Goal: Obtain resource: Download file/media

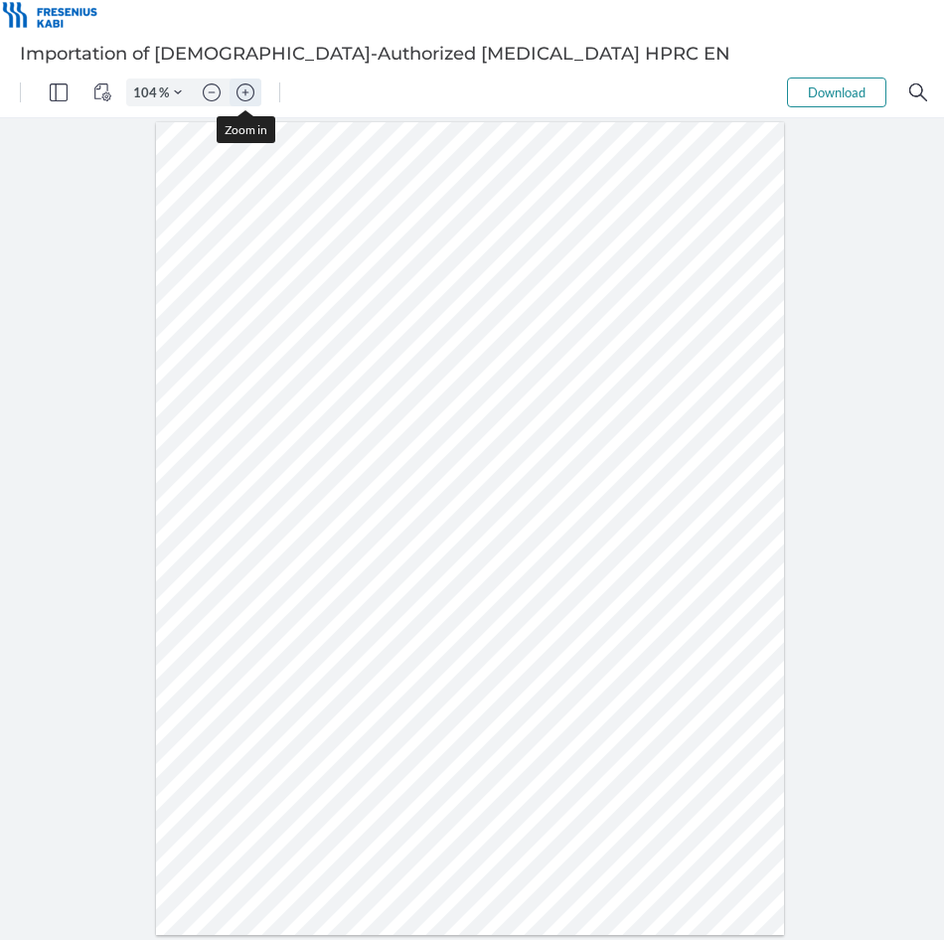
click at [248, 95] on img "Zoom in" at bounding box center [245, 92] width 18 height 18
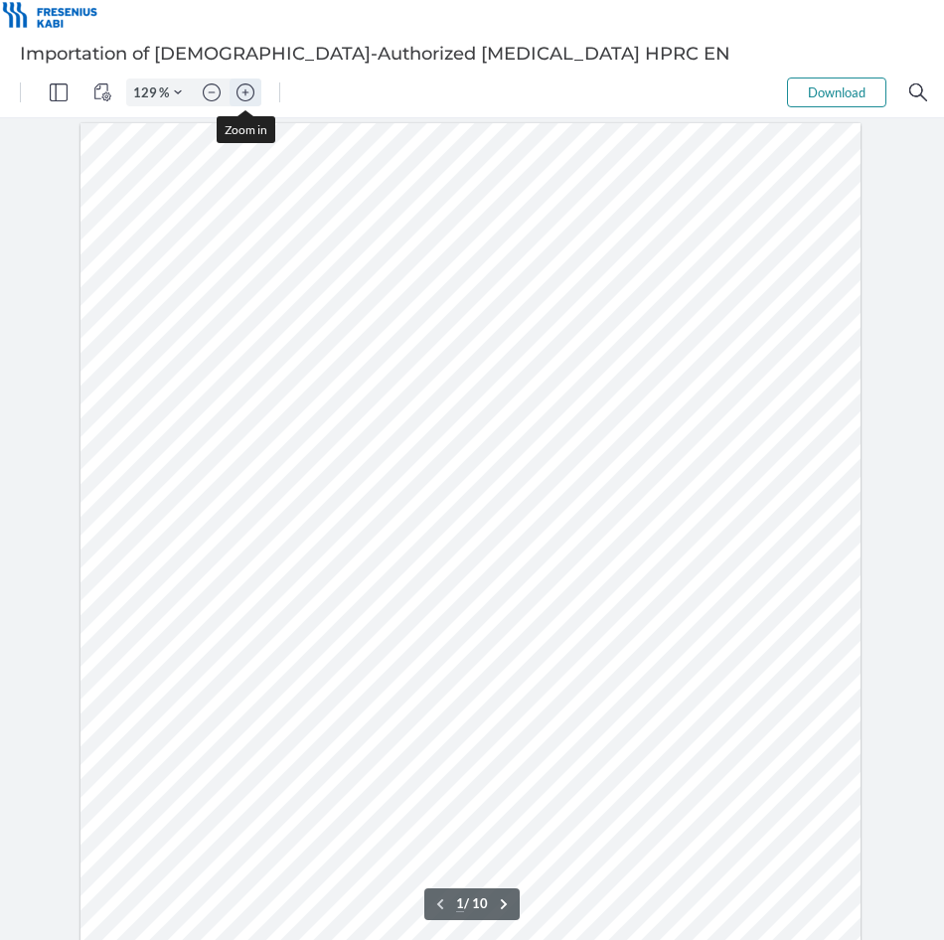
scroll to position [93, 0]
click at [248, 95] on img "Zoom in" at bounding box center [245, 92] width 18 height 18
type input "154"
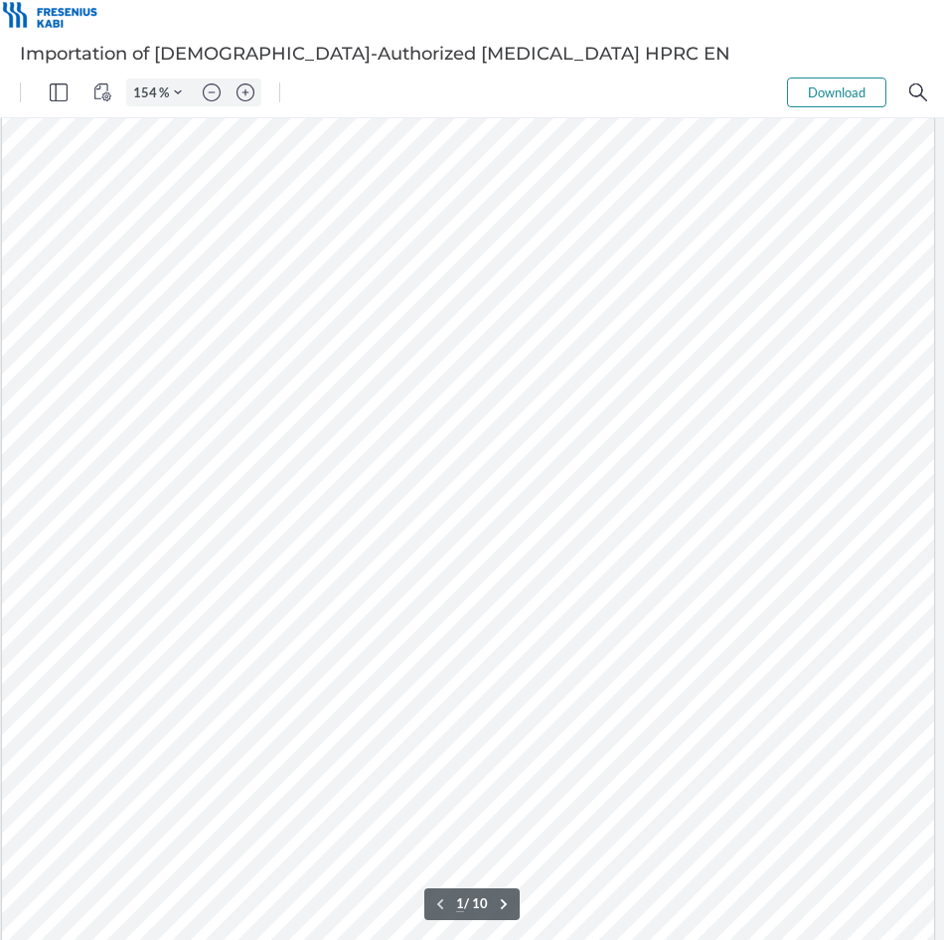
scroll to position [0, 6]
drag, startPoint x: 873, startPoint y: 68, endPoint x: 534, endPoint y: 192, distance: 360.8
click at [500, 198] on div "Sign here" at bounding box center [468, 727] width 933 height 1207
click at [823, 97] on button "Download" at bounding box center [836, 92] width 99 height 30
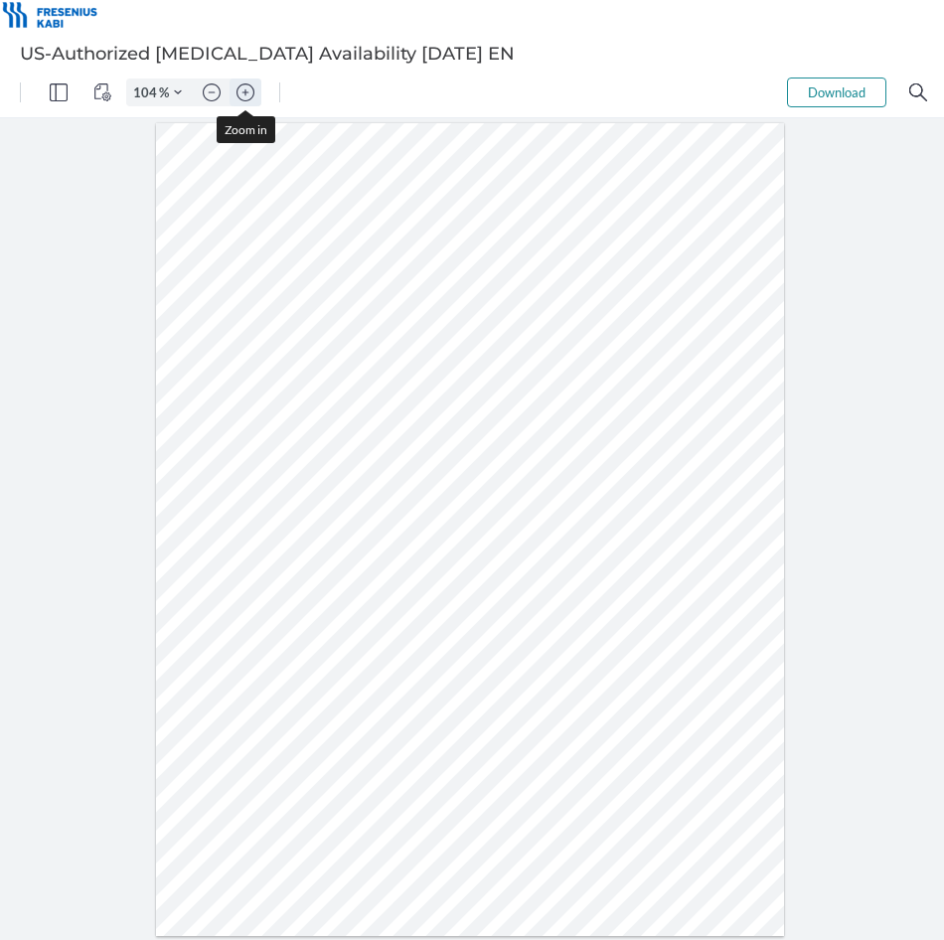
click at [252, 94] on img "Zoom in" at bounding box center [245, 92] width 18 height 18
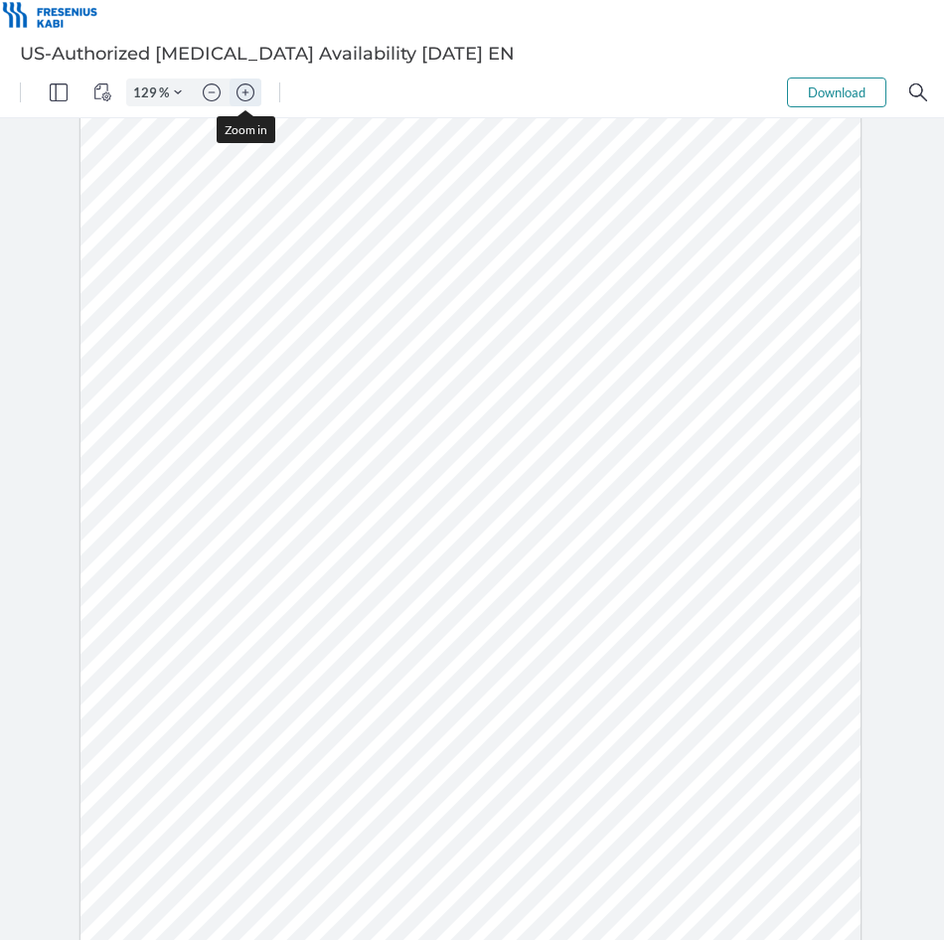
click at [252, 94] on img "Zoom in" at bounding box center [245, 92] width 18 height 18
type input "154"
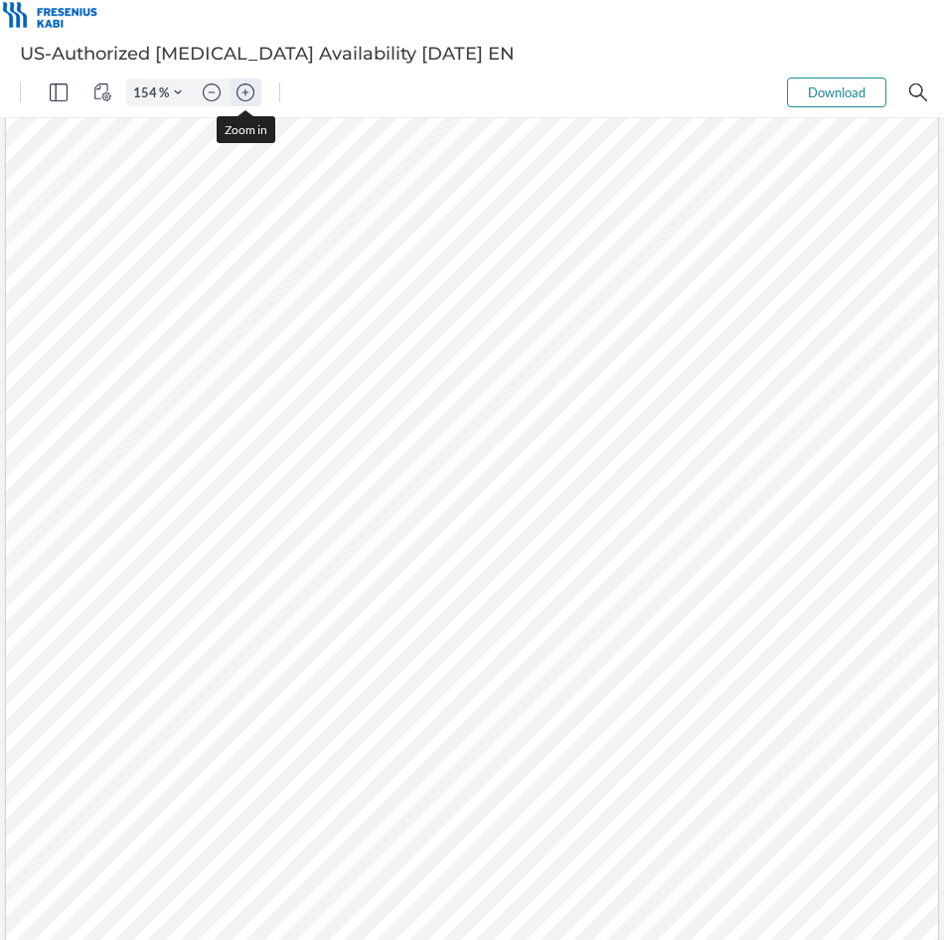
scroll to position [186, 6]
click at [804, 348] on div at bounding box center [468, 541] width 933 height 1207
click at [814, 92] on button "Download" at bounding box center [836, 92] width 99 height 30
